Goal: Task Accomplishment & Management: Manage account settings

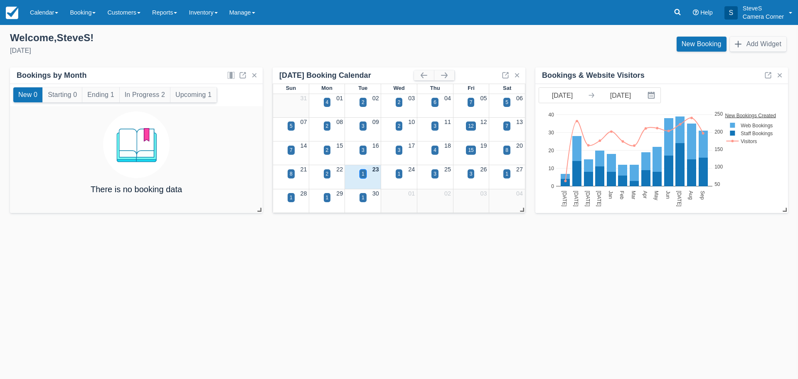
click at [363, 174] on div "1" at bounding box center [362, 173] width 3 height 7
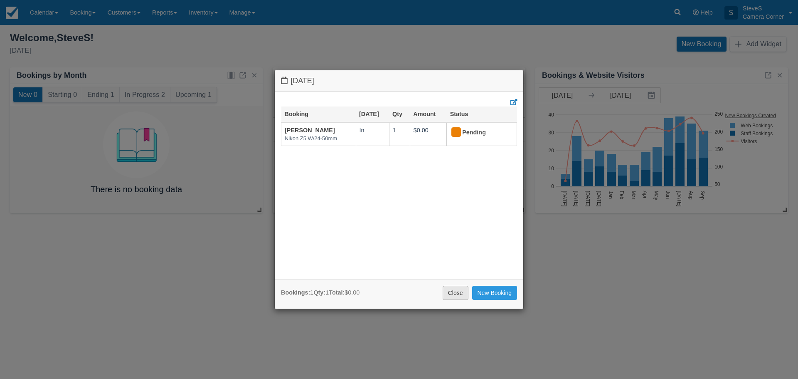
click at [453, 294] on link "Close" at bounding box center [455, 292] width 26 height 14
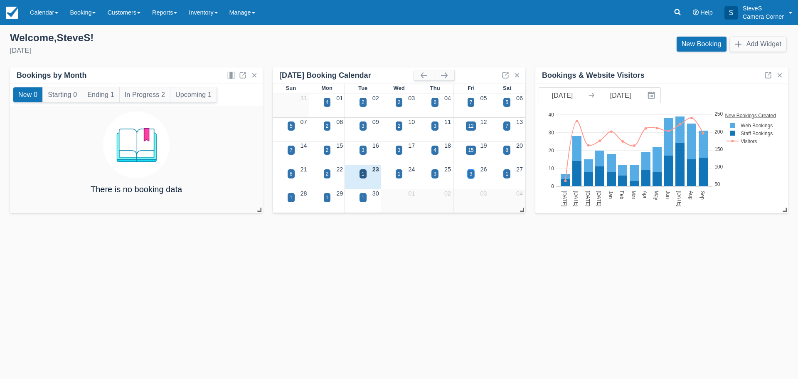
click at [471, 175] on div "3" at bounding box center [471, 173] width 3 height 7
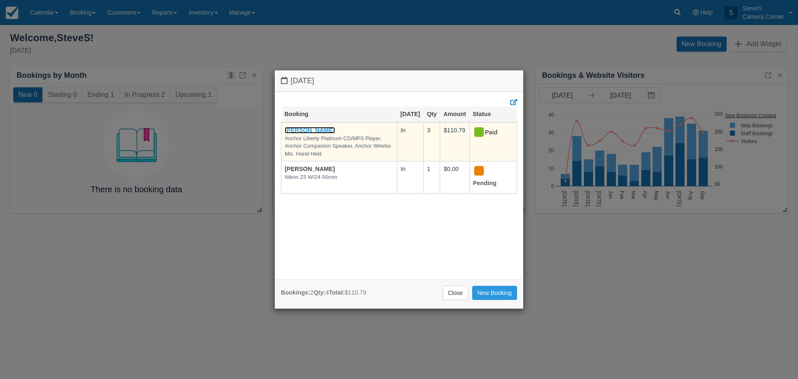
click at [322, 133] on link "[PERSON_NAME]" at bounding box center [310, 130] width 50 height 7
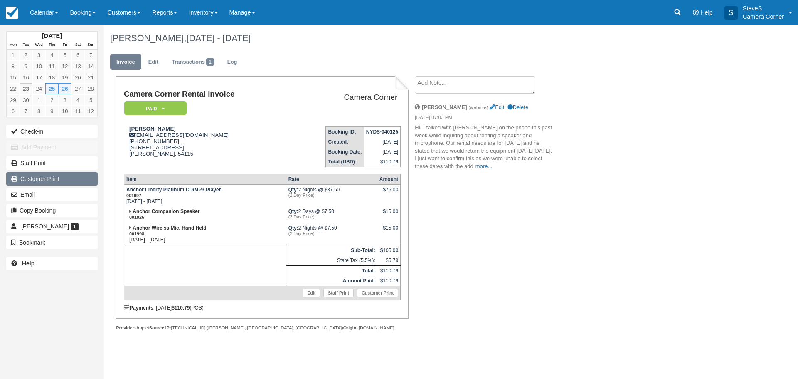
click at [36, 179] on link "Customer Print" at bounding box center [51, 178] width 91 height 13
click at [16, 14] on img at bounding box center [12, 13] width 12 height 12
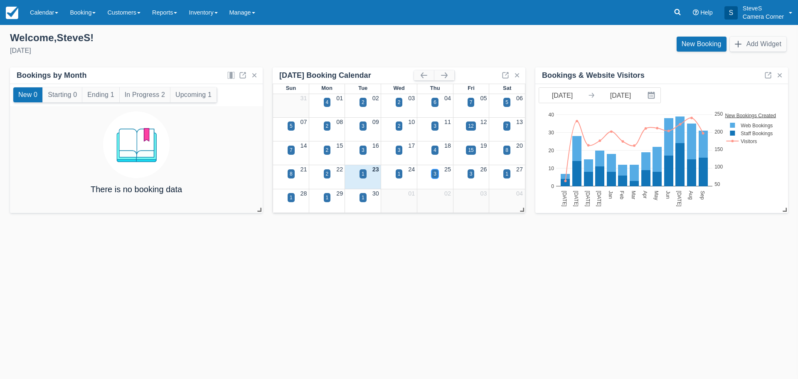
click at [435, 174] on div "3" at bounding box center [434, 173] width 3 height 7
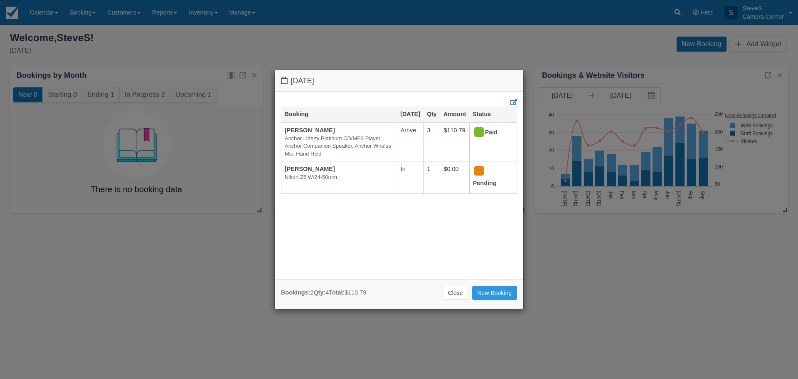
click at [458, 305] on div "Bookings: 2 Qty: 4 Total: $110.79 Close New Booking" at bounding box center [399, 293] width 248 height 29
click at [457, 290] on link "Close" at bounding box center [455, 292] width 26 height 14
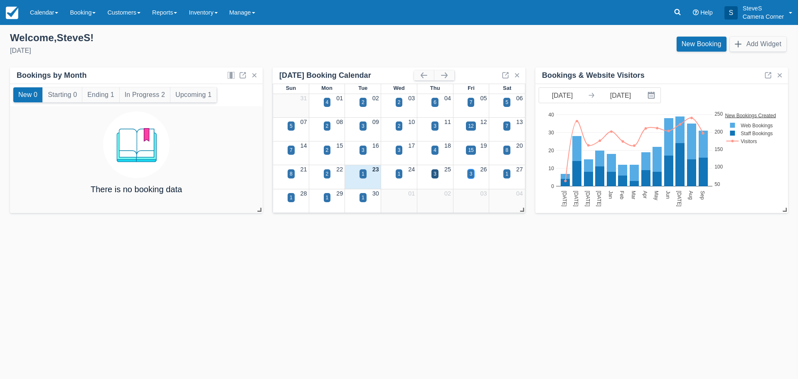
click at [468, 172] on div "3" at bounding box center [470, 173] width 7 height 9
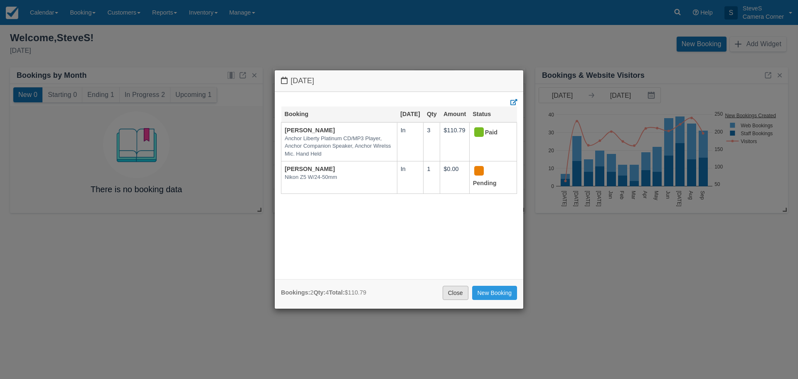
click at [467, 290] on link "Close" at bounding box center [455, 292] width 26 height 14
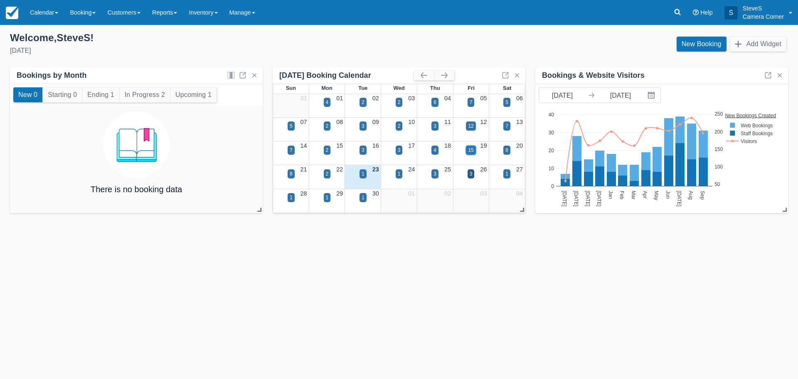
click at [468, 150] on div "15" at bounding box center [470, 149] width 5 height 7
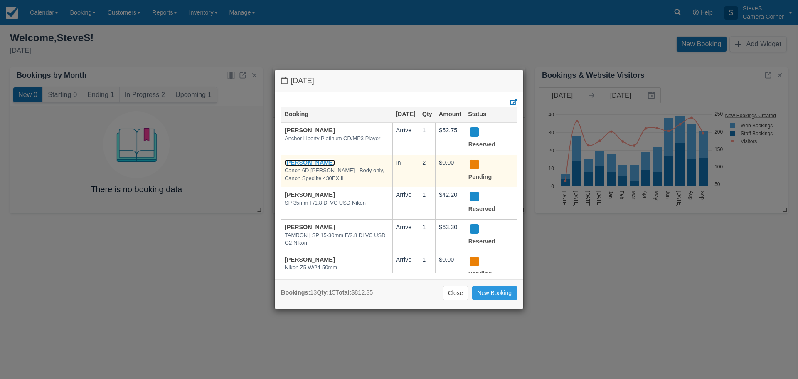
click at [317, 166] on link "[PERSON_NAME]" at bounding box center [310, 162] width 50 height 7
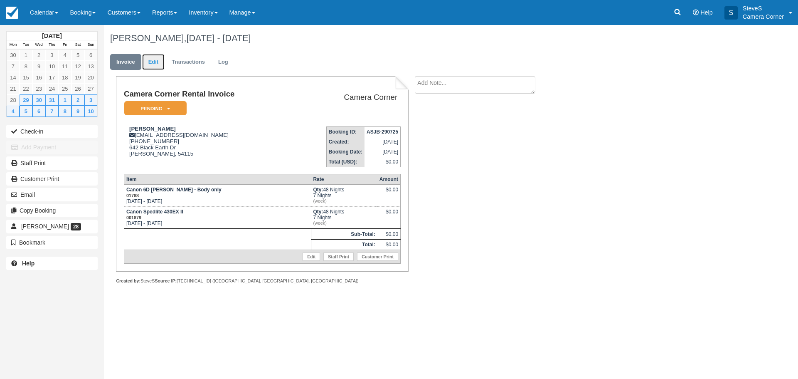
click at [149, 61] on link "Edit" at bounding box center [153, 62] width 22 height 16
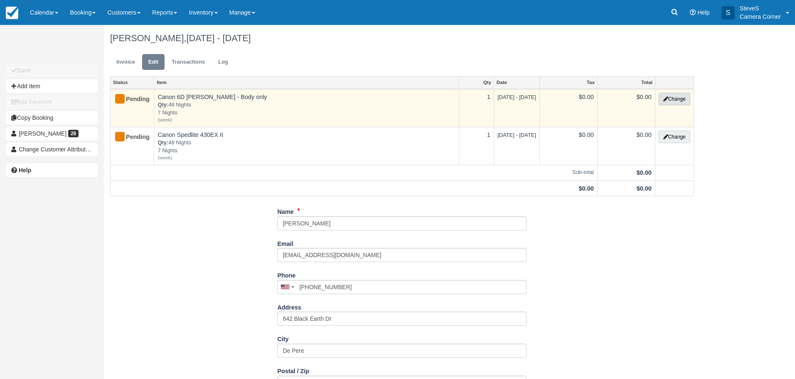
click at [673, 96] on button "Change" at bounding box center [675, 99] width 32 height 12
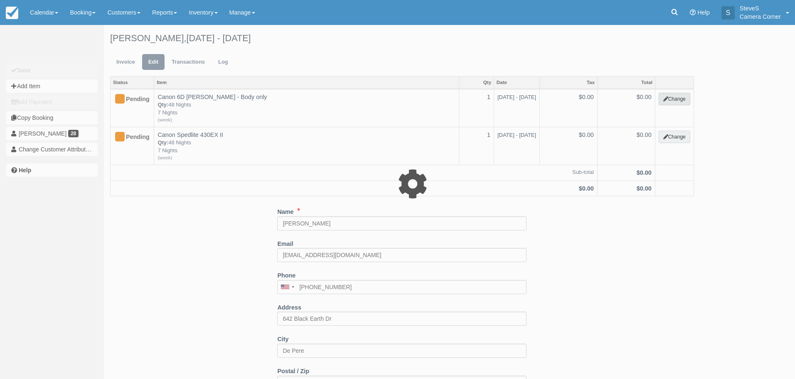
select select "7"
type input "0.00"
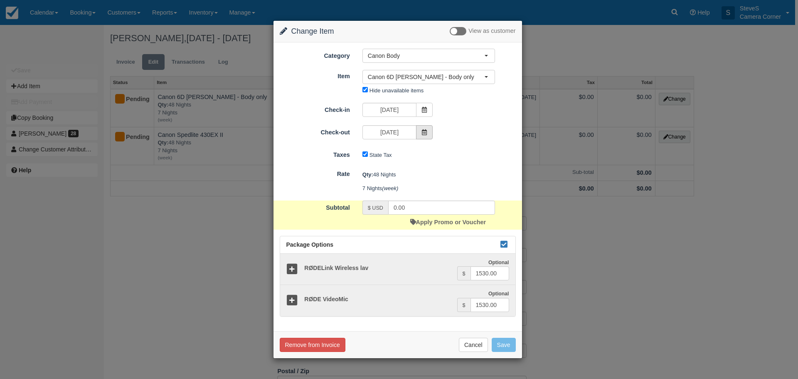
click at [429, 130] on span at bounding box center [424, 132] width 17 height 14
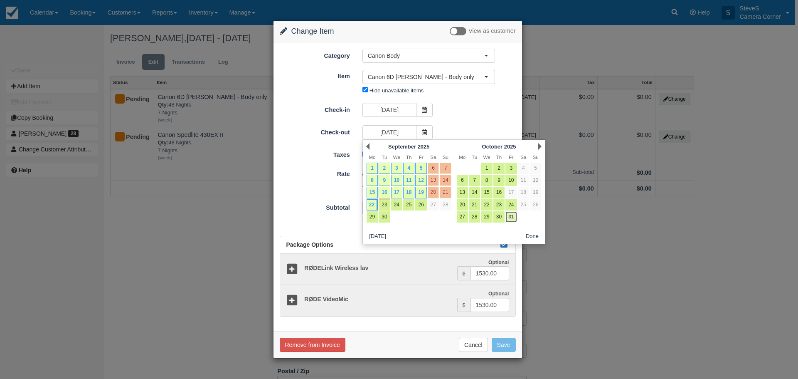
click at [513, 212] on link "31" at bounding box center [510, 216] width 11 height 11
type input "10/31/25"
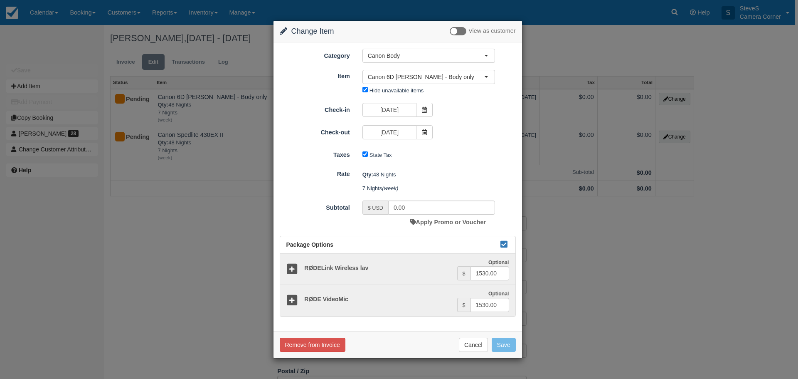
type input "9000.00"
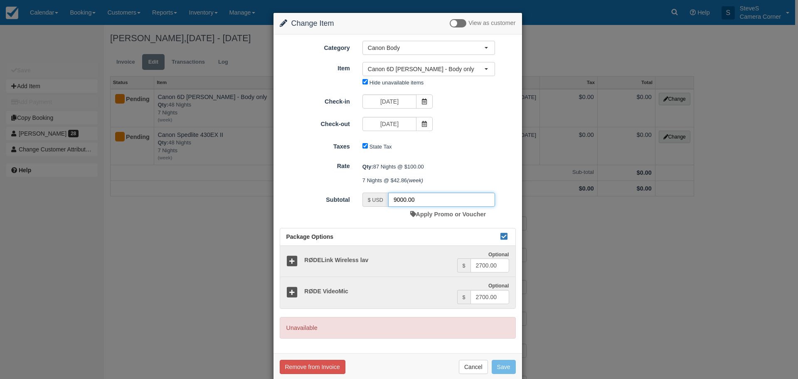
drag, startPoint x: 428, startPoint y: 201, endPoint x: 376, endPoint y: 196, distance: 51.3
click at [376, 196] on div "$ USD 9000.00" at bounding box center [428, 199] width 133 height 14
type input "0."
click at [508, 366] on button "Save" at bounding box center [504, 366] width 24 height 14
click at [502, 365] on button "Save" at bounding box center [504, 366] width 24 height 14
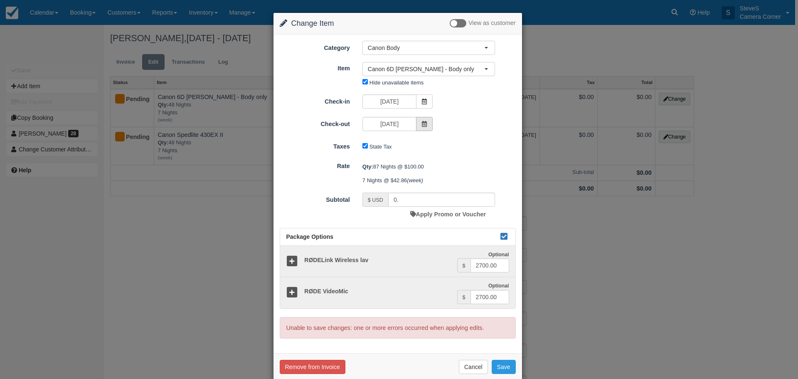
click at [424, 123] on icon at bounding box center [424, 124] width 6 height 6
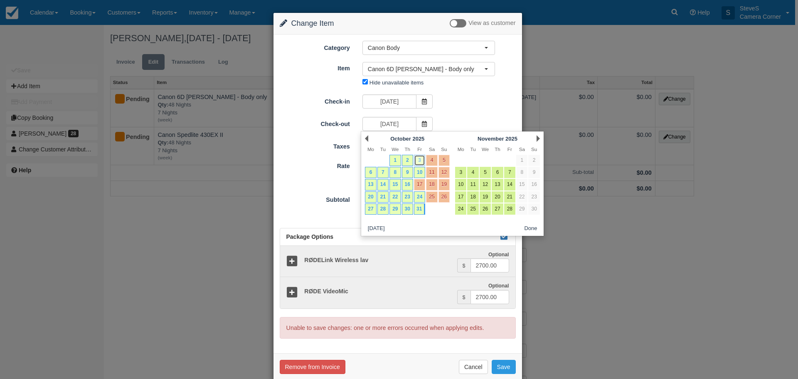
click at [419, 160] on link "3" at bounding box center [419, 160] width 11 height 11
type input "[DATE]"
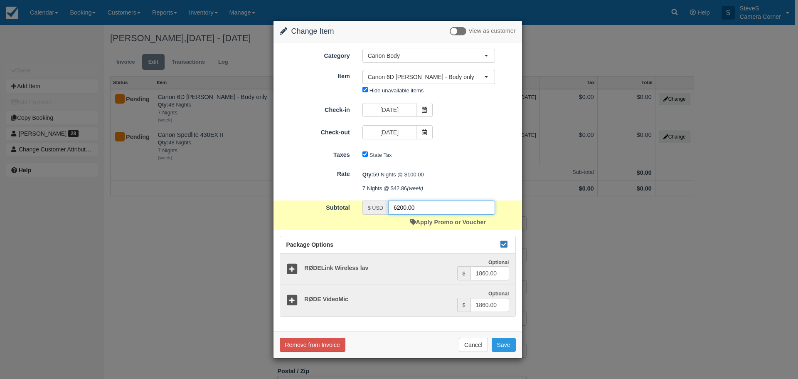
drag, startPoint x: 419, startPoint y: 210, endPoint x: 380, endPoint y: 213, distance: 39.6
click at [380, 213] on div "$ USD 6200.00" at bounding box center [428, 207] width 133 height 14
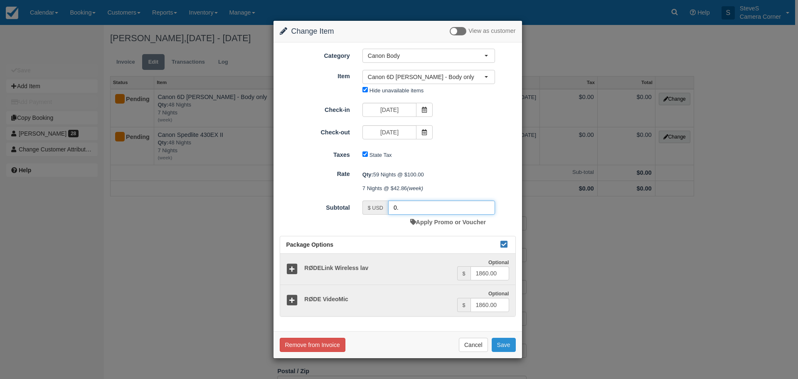
type input "0."
click at [500, 346] on button "Save" at bounding box center [504, 344] width 24 height 14
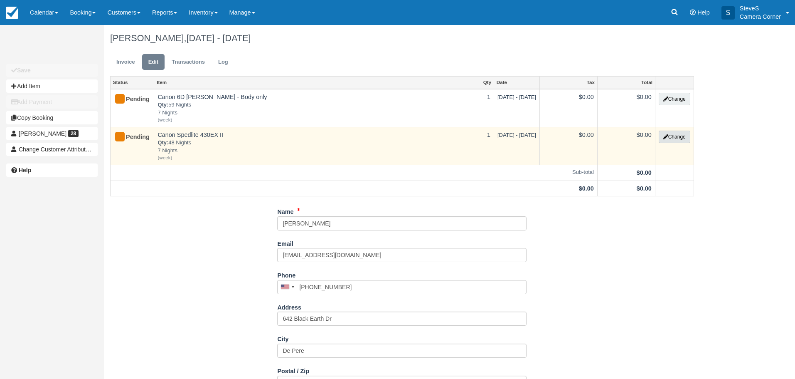
click at [671, 137] on button "Change" at bounding box center [675, 136] width 32 height 12
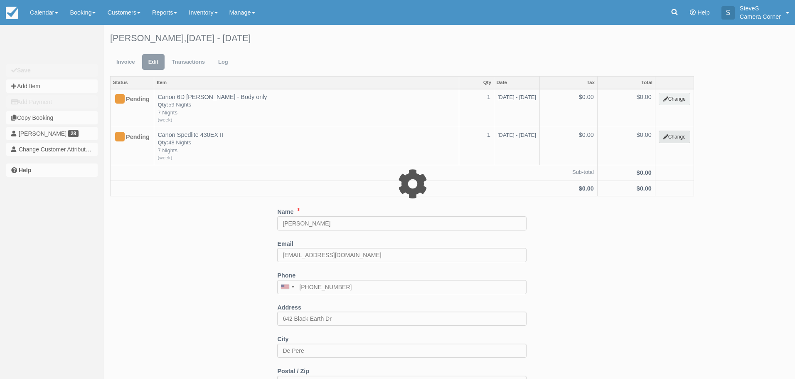
select select "5"
type input "0.00"
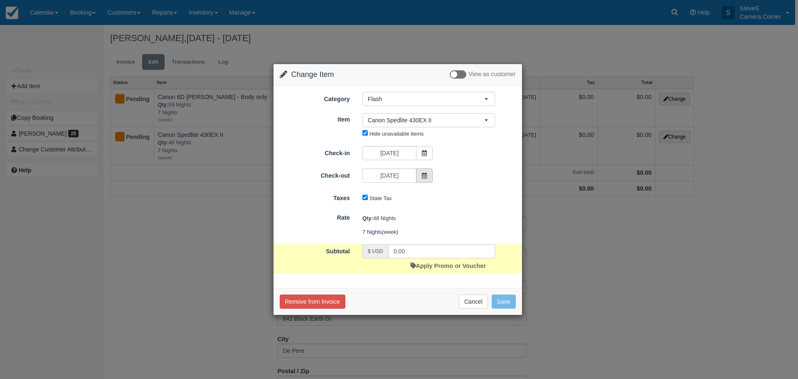
click at [420, 176] on span at bounding box center [424, 175] width 17 height 14
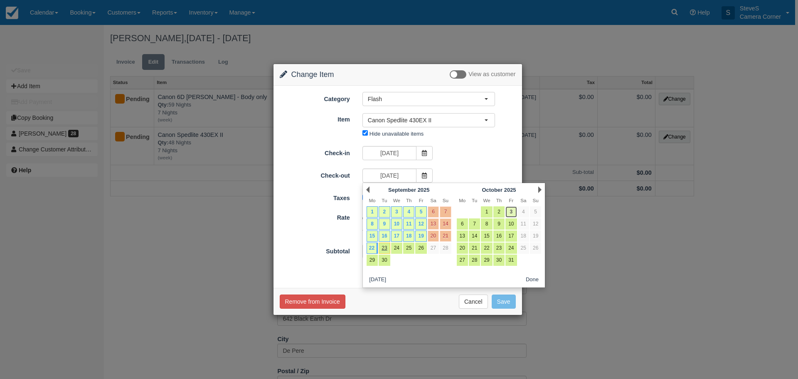
click at [510, 211] on link "3" at bounding box center [510, 211] width 11 height 11
type input "[DATE]"
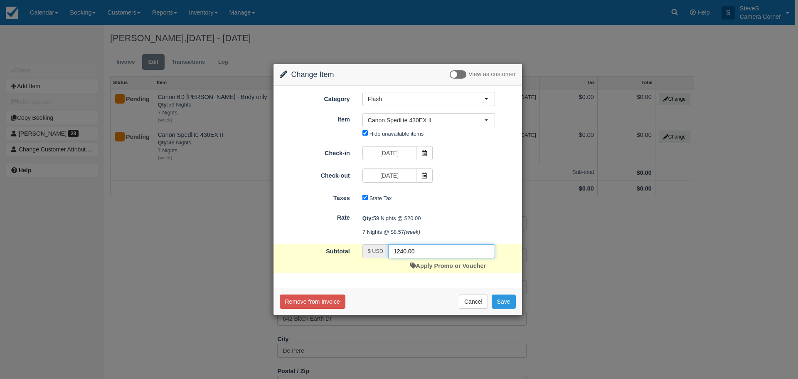
drag, startPoint x: 442, startPoint y: 255, endPoint x: 348, endPoint y: 262, distance: 93.8
click at [348, 262] on div "Subtotal $ USD 1240.00 Apply Promo or Voucher" at bounding box center [397, 258] width 248 height 29
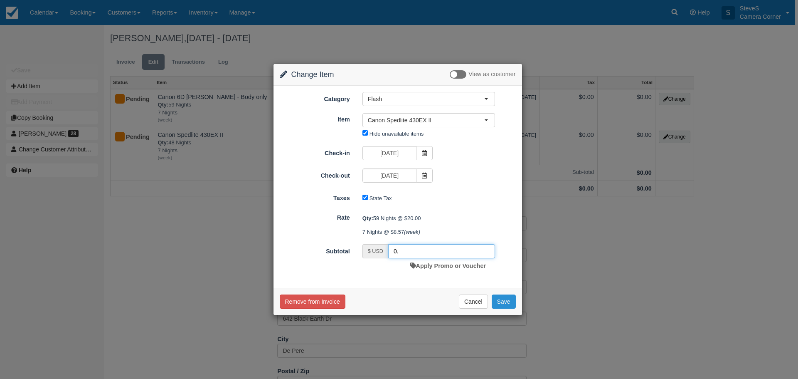
type input "0."
click at [503, 297] on button "Save" at bounding box center [504, 301] width 24 height 14
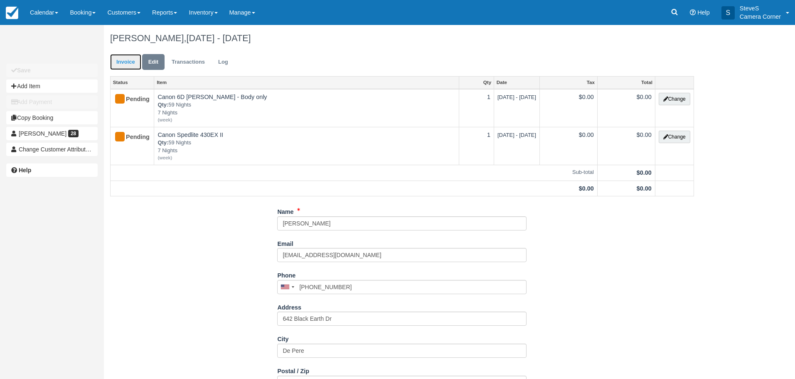
click at [116, 59] on link "Invoice" at bounding box center [125, 62] width 31 height 16
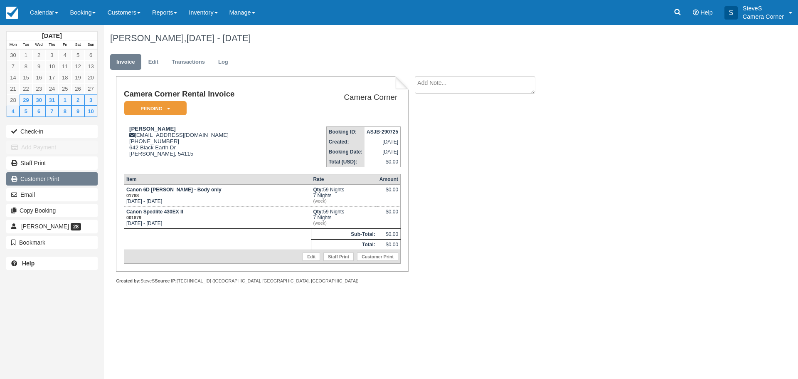
click at [64, 178] on link "Customer Print" at bounding box center [51, 178] width 91 height 13
click at [14, 15] on img at bounding box center [12, 13] width 12 height 12
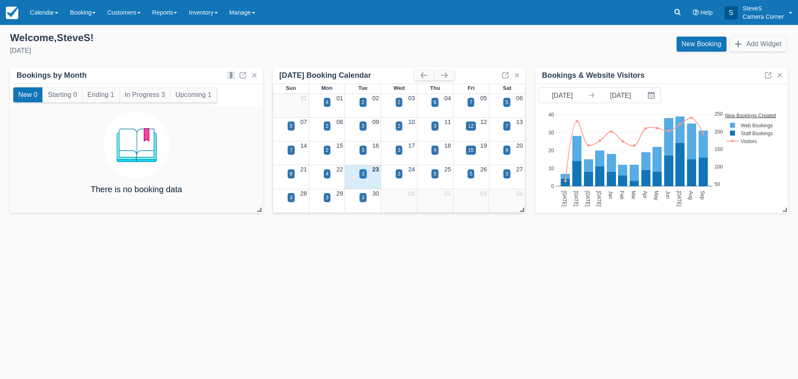
click at [363, 175] on div "3" at bounding box center [362, 173] width 3 height 7
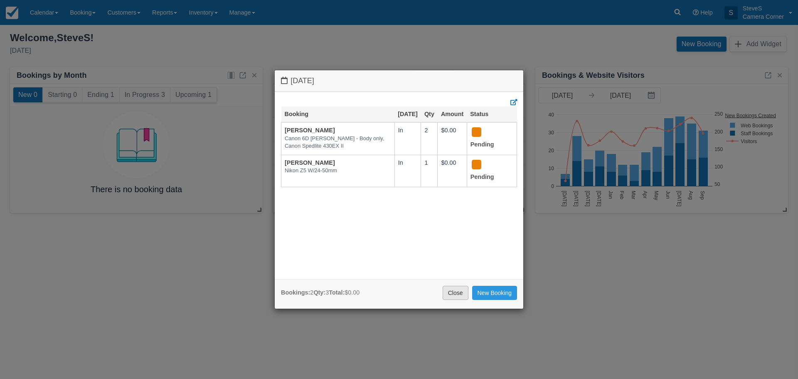
drag, startPoint x: 450, startPoint y: 292, endPoint x: 462, endPoint y: 278, distance: 18.6
click at [452, 291] on link "Close" at bounding box center [455, 292] width 26 height 14
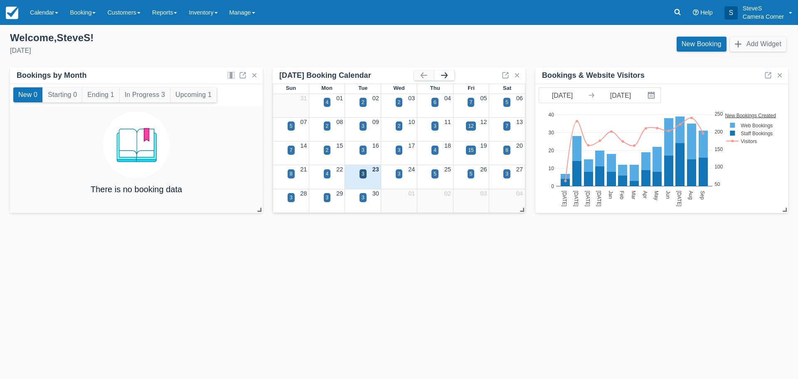
click at [442, 75] on button "button" at bounding box center [444, 75] width 20 height 10
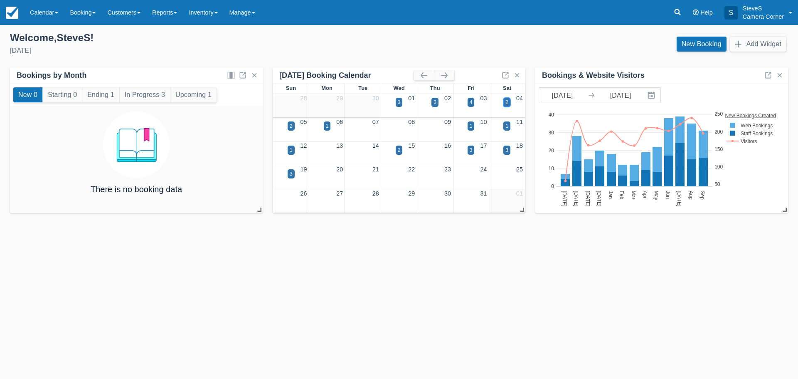
click at [507, 102] on div "2" at bounding box center [506, 101] width 3 height 7
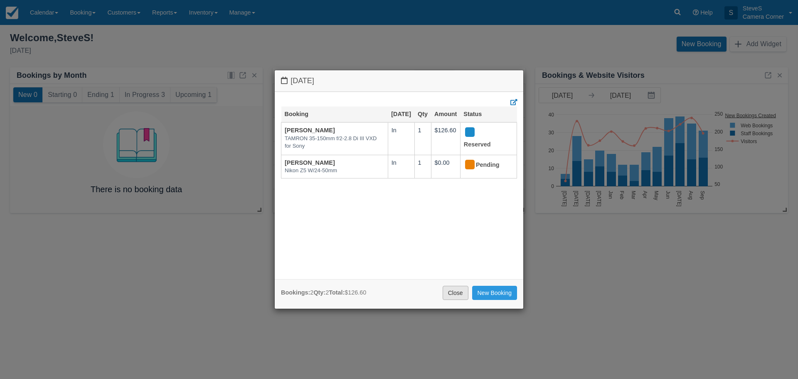
click at [455, 292] on link "Close" at bounding box center [455, 292] width 26 height 14
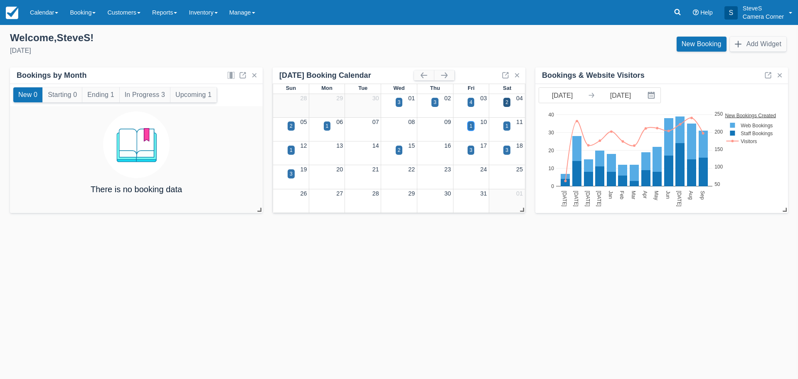
click at [470, 128] on div "1" at bounding box center [471, 125] width 3 height 7
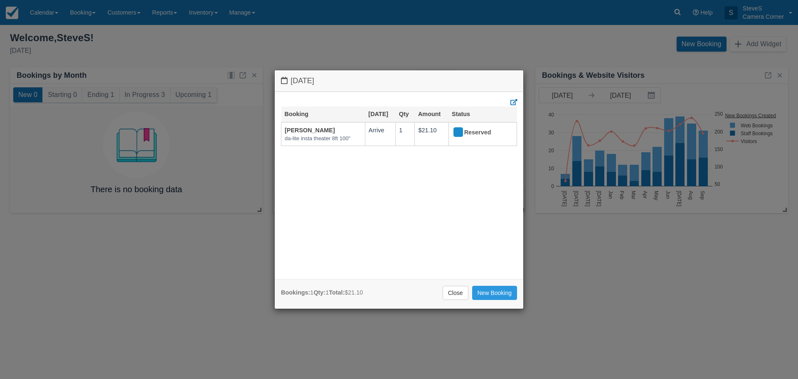
click at [455, 290] on link "Close" at bounding box center [455, 292] width 26 height 14
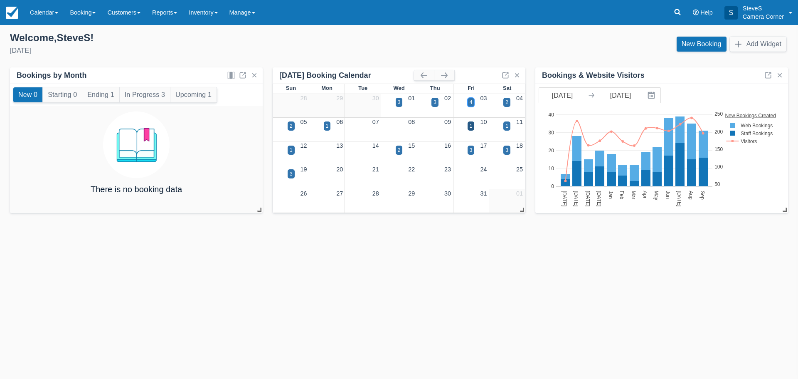
click at [470, 103] on div "4" at bounding box center [471, 101] width 3 height 7
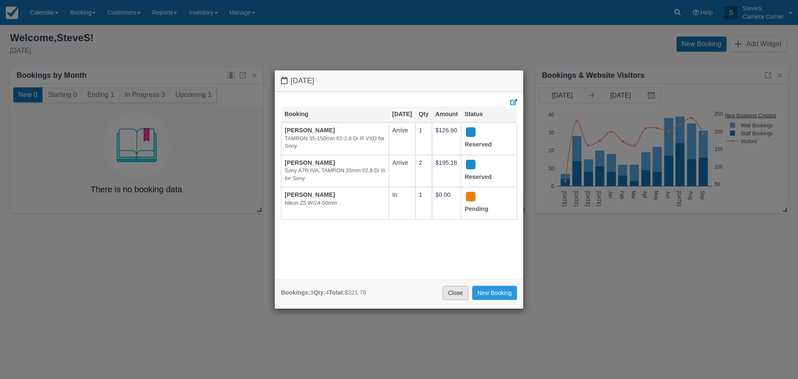
click at [452, 288] on link "Close" at bounding box center [455, 292] width 26 height 14
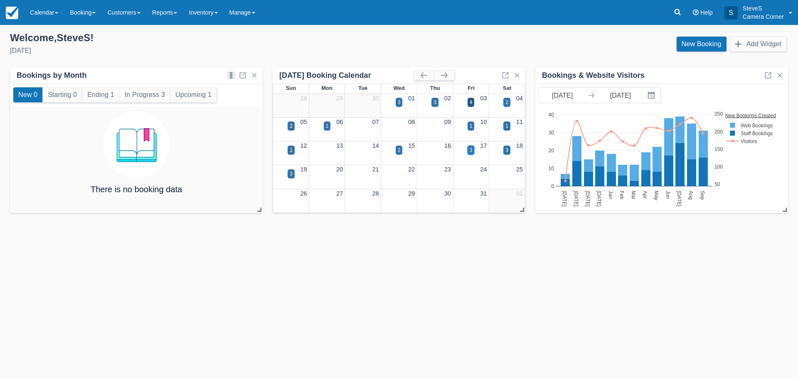
click at [467, 151] on div "3" at bounding box center [470, 149] width 7 height 9
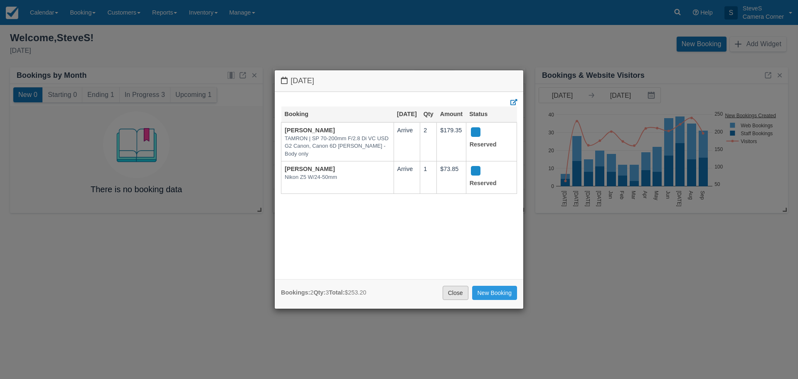
click at [456, 293] on link "Close" at bounding box center [455, 292] width 26 height 14
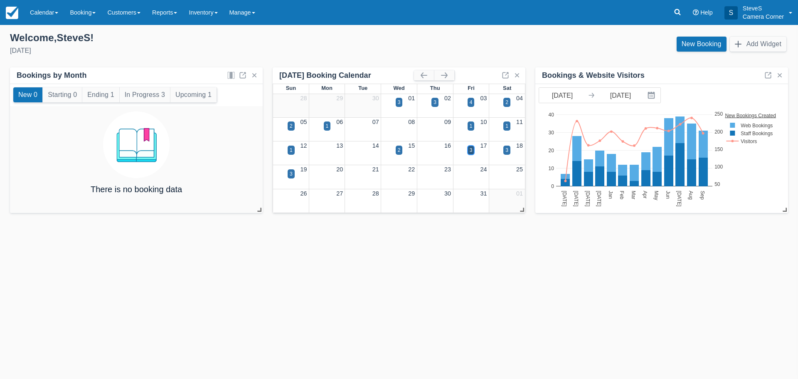
click at [470, 148] on div "3" at bounding box center [471, 149] width 3 height 7
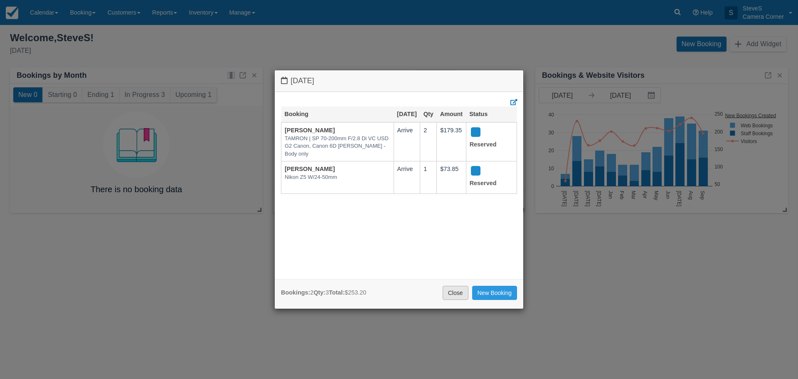
click at [455, 292] on link "Close" at bounding box center [455, 292] width 26 height 14
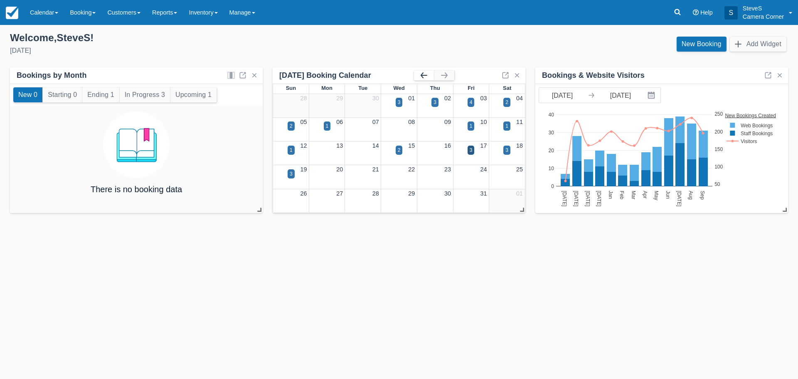
click at [425, 74] on button "button" at bounding box center [424, 75] width 20 height 10
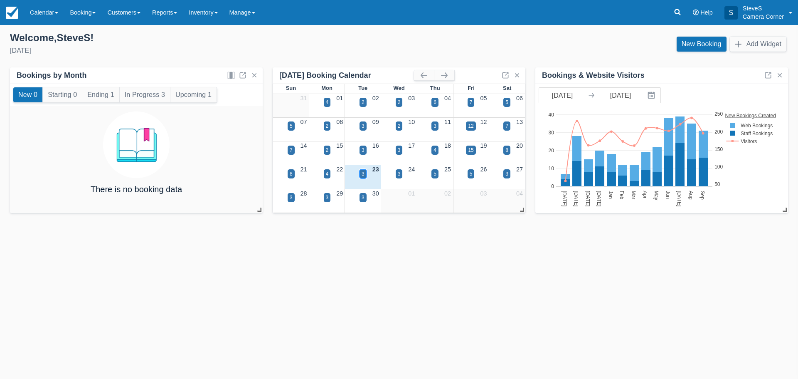
click at [363, 174] on div "3" at bounding box center [362, 173] width 3 height 7
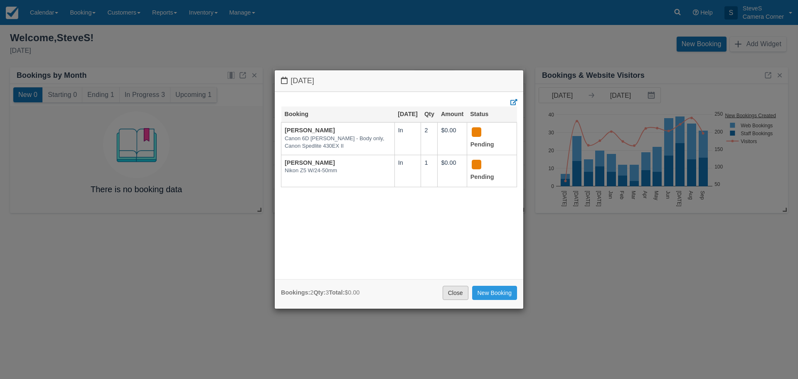
click at [453, 292] on link "Close" at bounding box center [455, 292] width 26 height 14
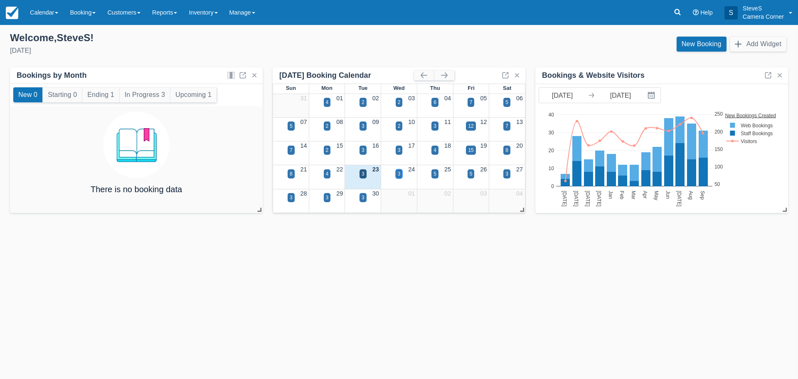
click at [398, 174] on div "3" at bounding box center [399, 173] width 3 height 7
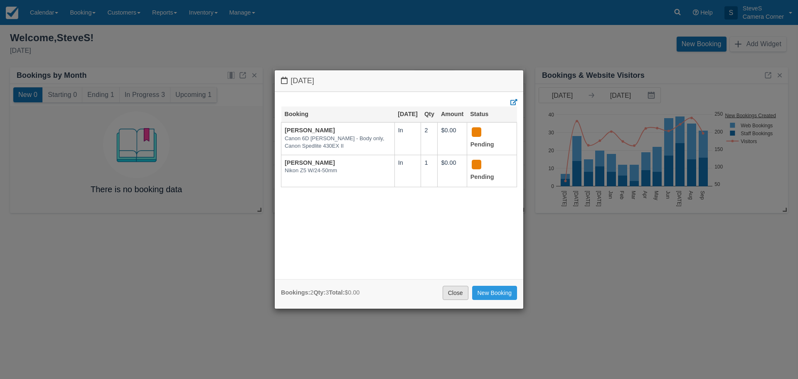
click at [447, 291] on link "Close" at bounding box center [455, 292] width 26 height 14
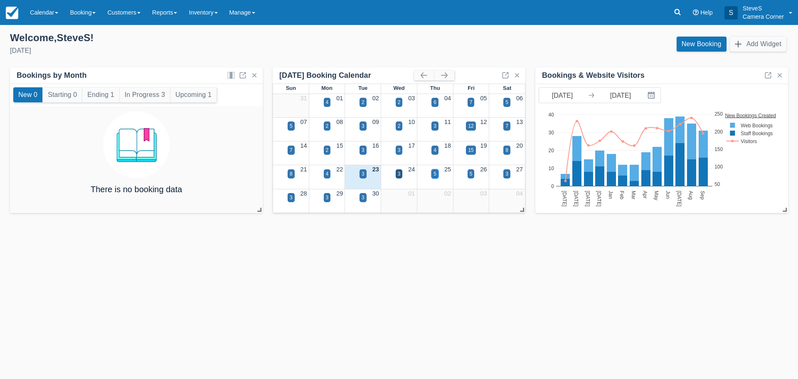
click at [436, 174] on div "5" at bounding box center [434, 173] width 3 height 7
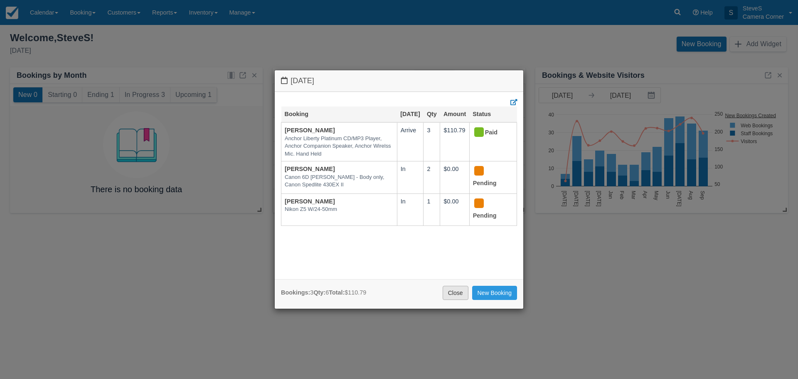
click at [449, 289] on link "Close" at bounding box center [455, 292] width 26 height 14
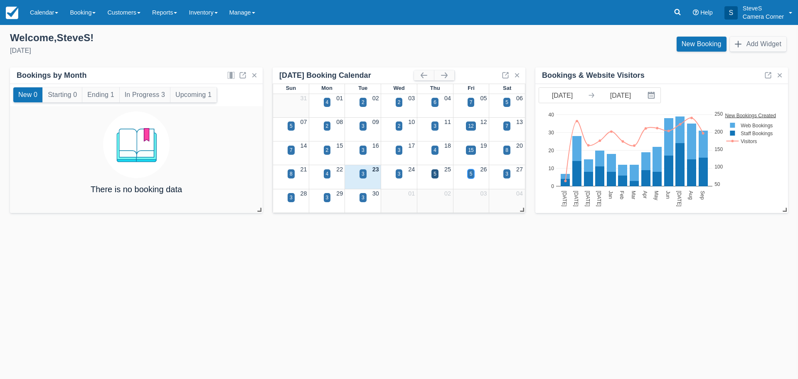
click at [471, 178] on div "5" at bounding box center [470, 173] width 7 height 9
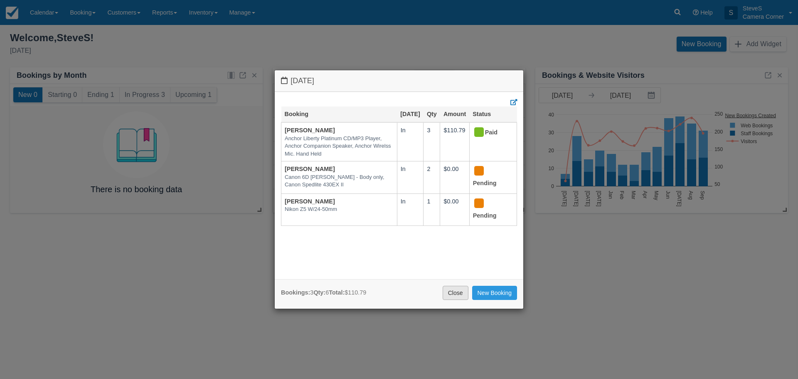
click at [457, 288] on link "Close" at bounding box center [455, 292] width 26 height 14
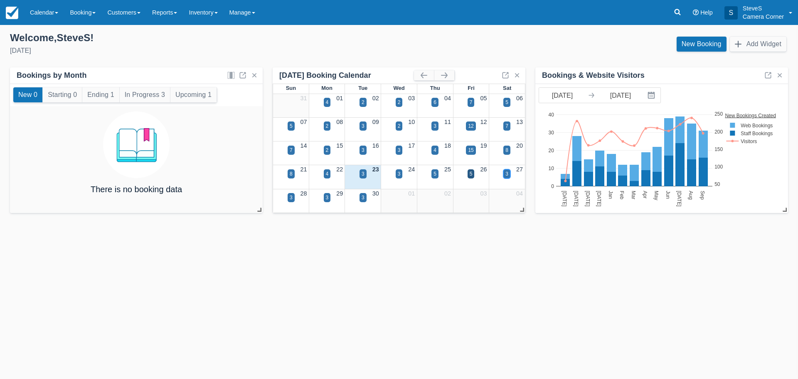
click at [507, 172] on div "3" at bounding box center [506, 173] width 3 height 7
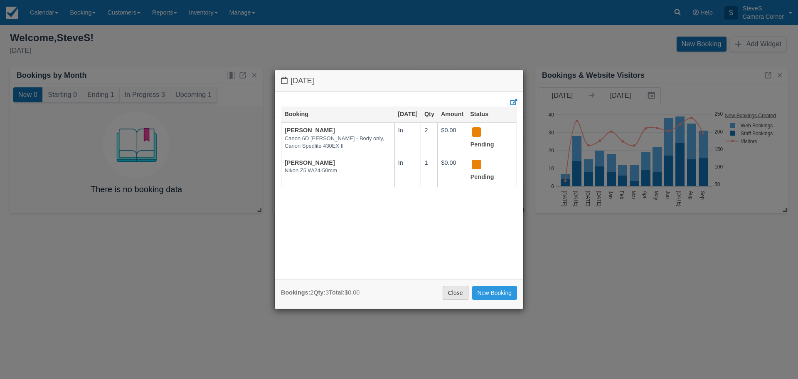
click at [450, 292] on link "Close" at bounding box center [455, 292] width 26 height 14
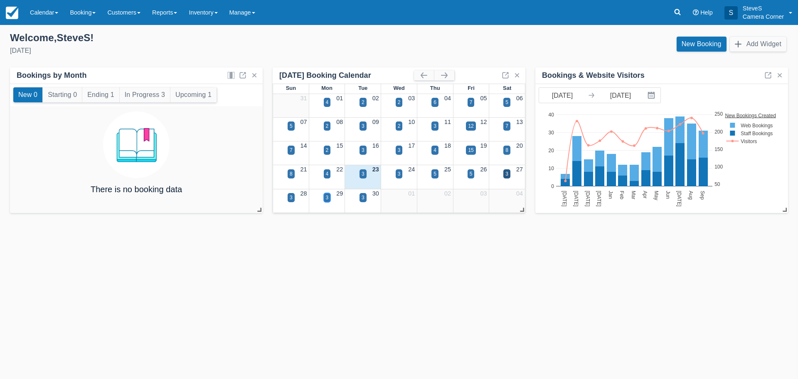
click at [326, 197] on div "3" at bounding box center [327, 197] width 3 height 7
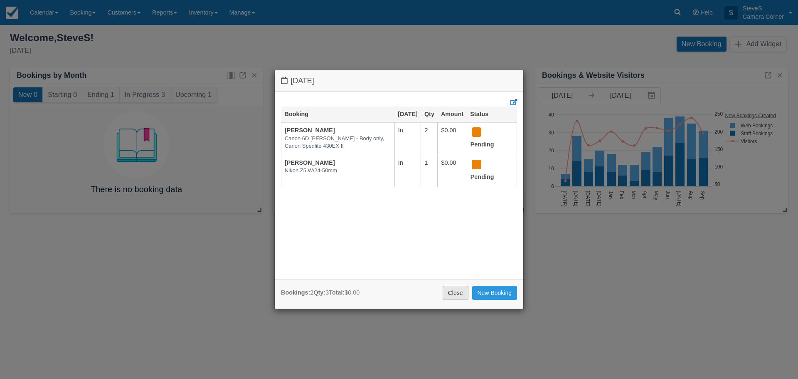
click at [445, 288] on link "Close" at bounding box center [455, 292] width 26 height 14
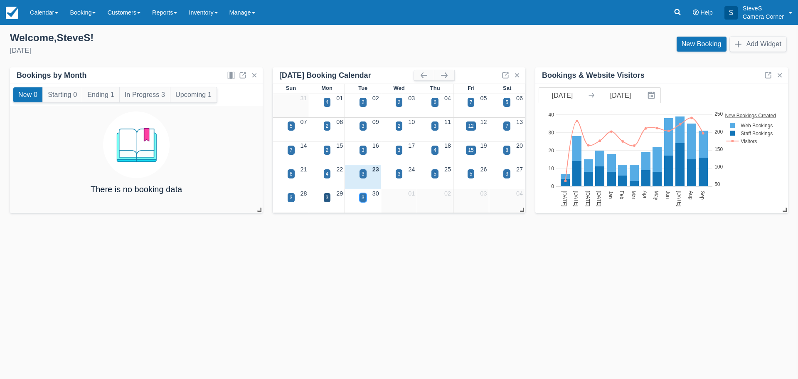
click at [362, 199] on div "3" at bounding box center [362, 197] width 3 height 7
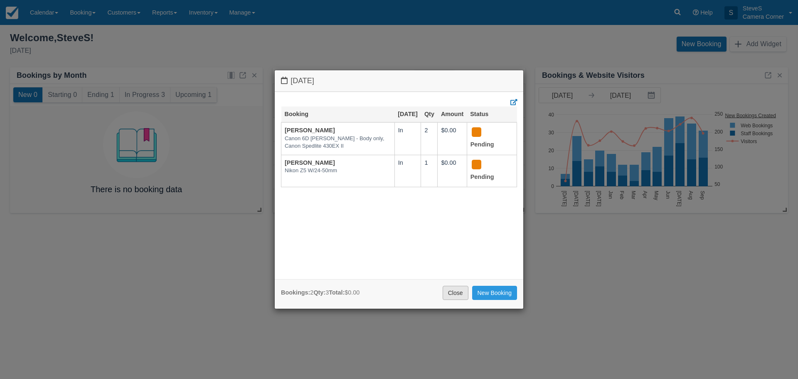
click at [457, 293] on link "Close" at bounding box center [455, 292] width 26 height 14
